Goal: Find specific page/section: Find specific page/section

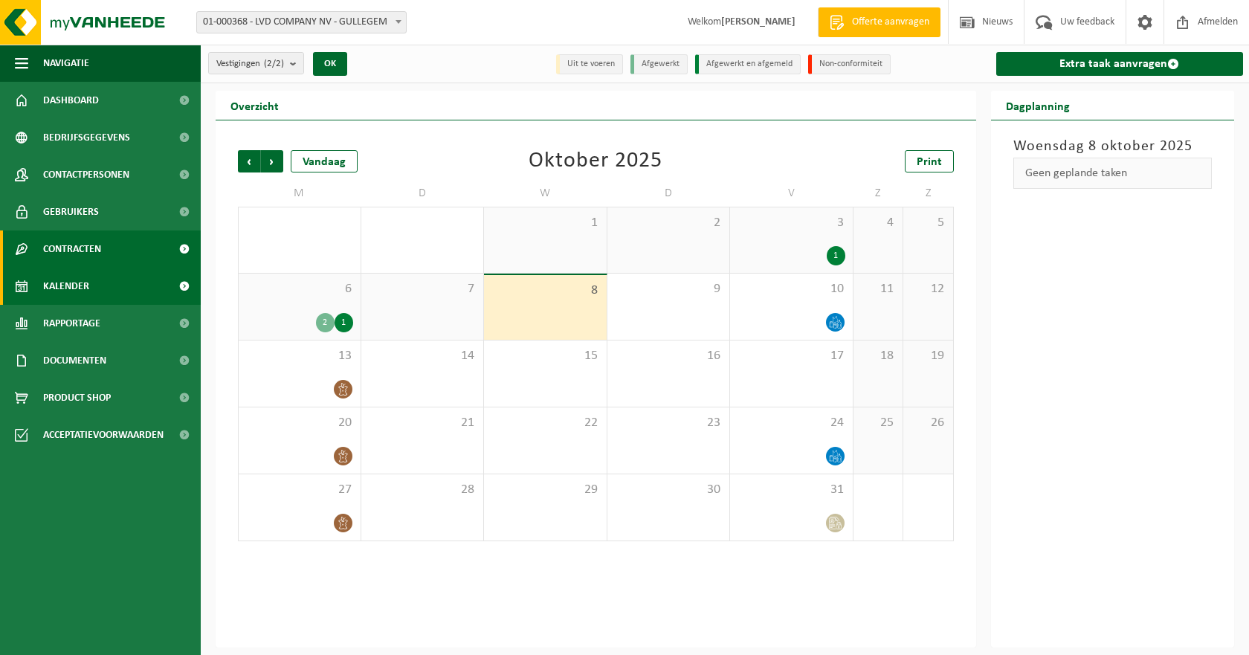
click at [91, 250] on span "Contracten" at bounding box center [72, 248] width 58 height 37
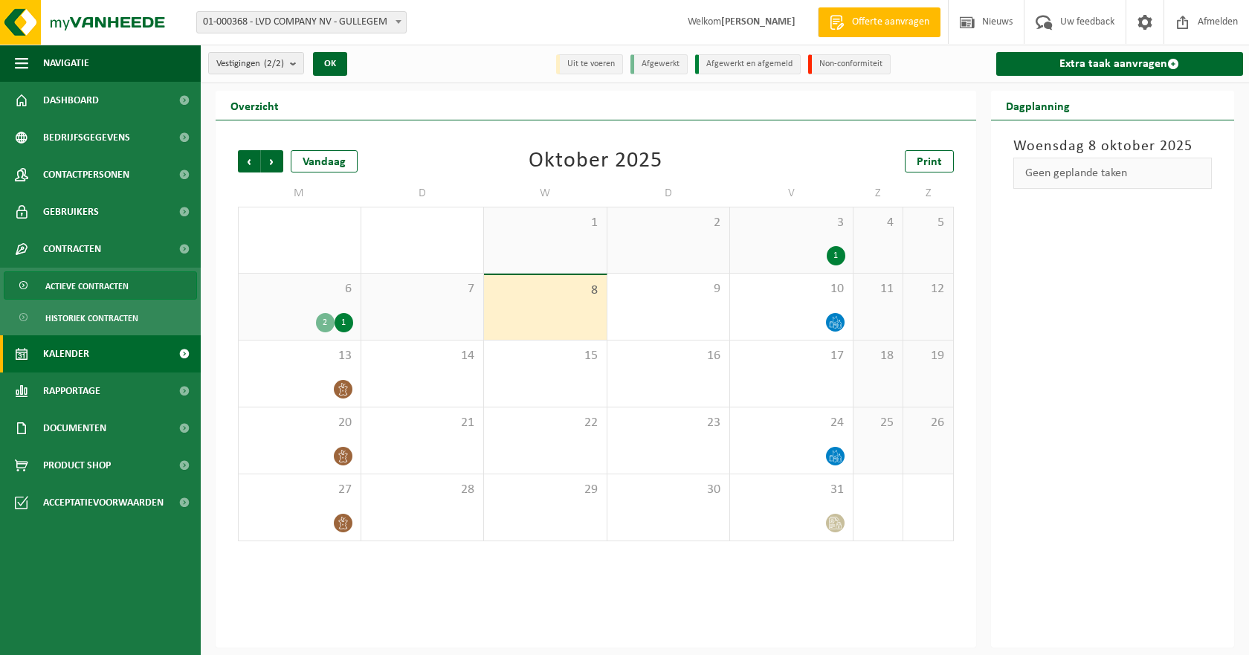
click at [62, 284] on span "Actieve contracten" at bounding box center [86, 286] width 83 height 28
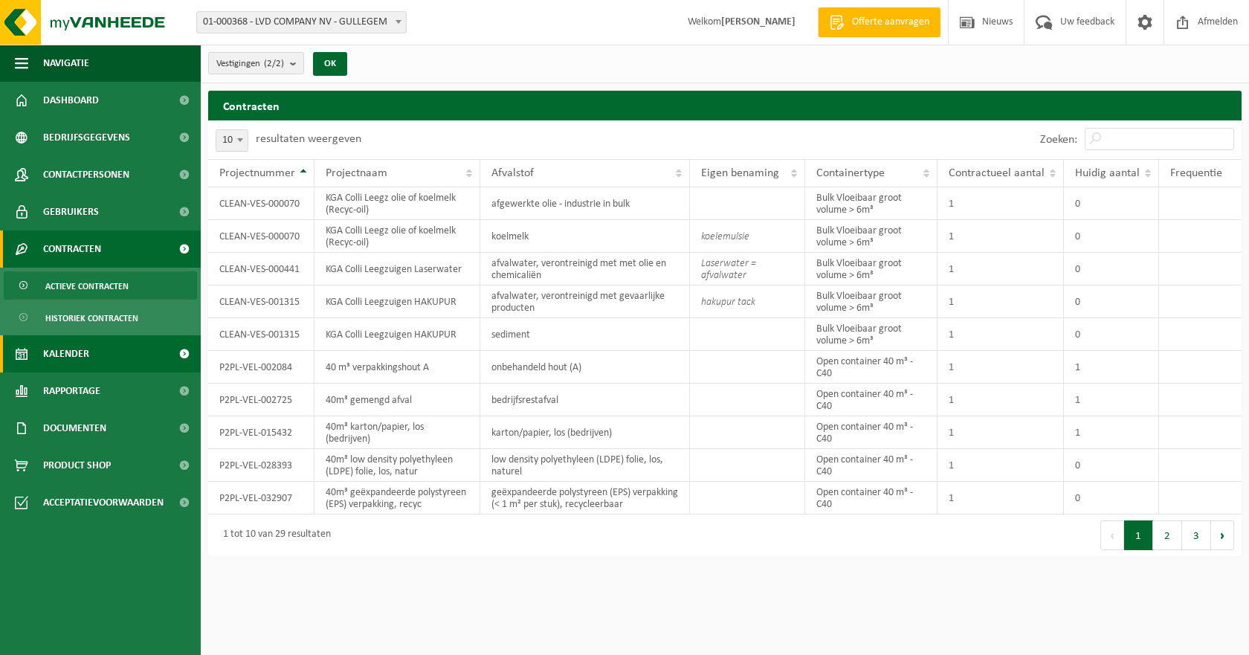
click at [65, 346] on span "Kalender" at bounding box center [66, 353] width 46 height 37
